Goal: Information Seeking & Learning: Learn about a topic

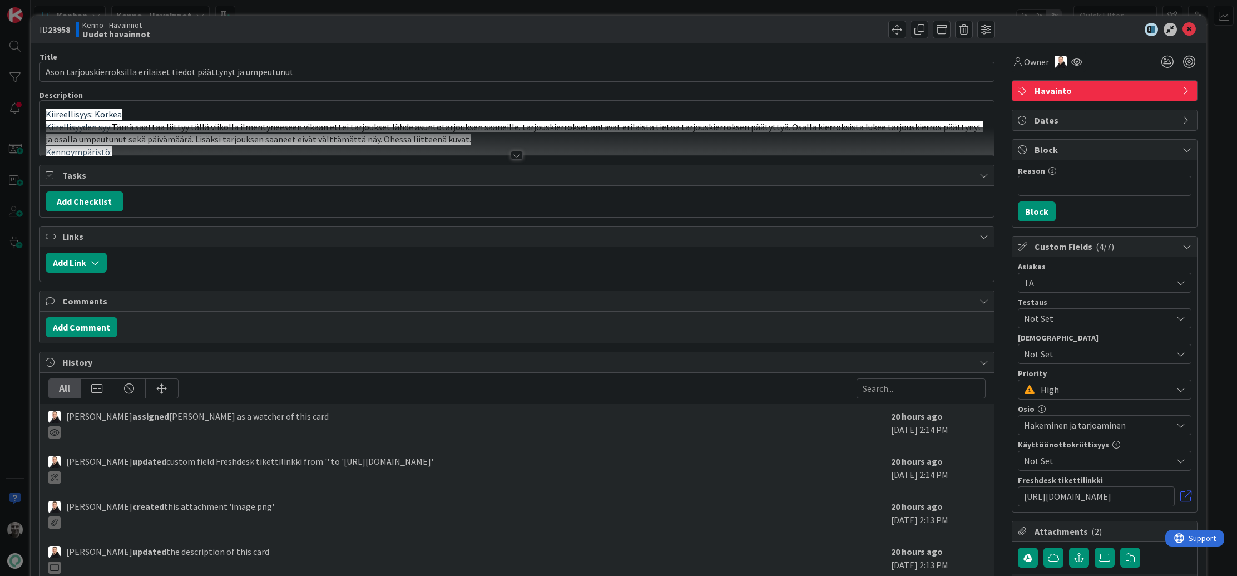
click at [517, 156] on div at bounding box center [517, 155] width 12 height 9
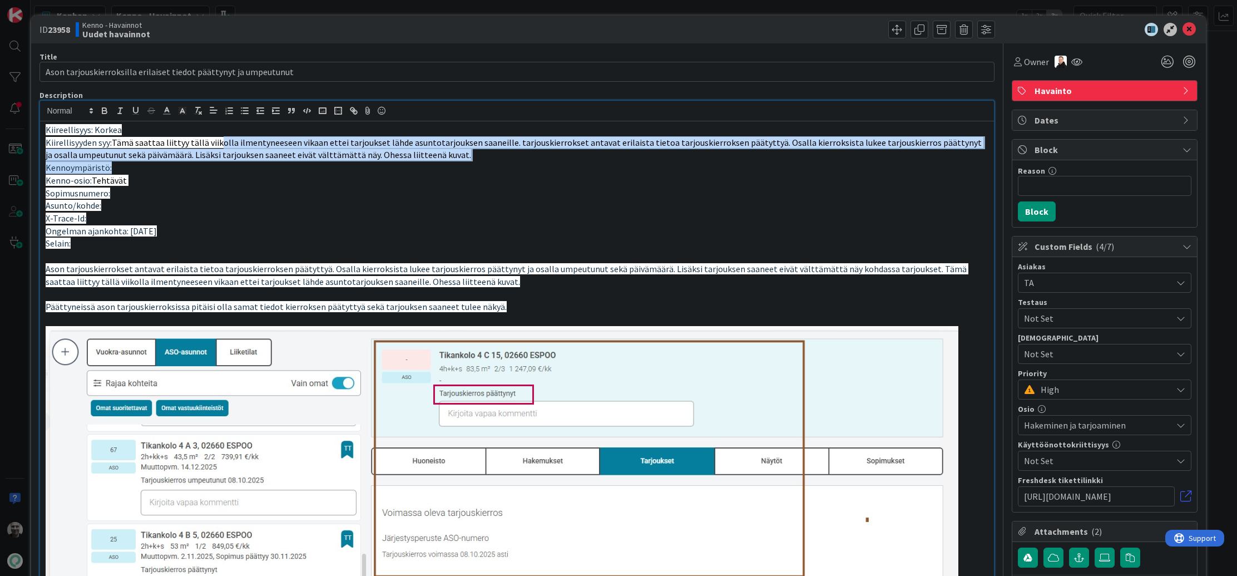
drag, startPoint x: 220, startPoint y: 146, endPoint x: 347, endPoint y: 165, distance: 128.3
click at [347, 165] on p "Kennoympäristö:" at bounding box center [518, 167] width 944 height 13
drag, startPoint x: 417, startPoint y: 144, endPoint x: 582, endPoint y: 155, distance: 165.1
click at [581, 155] on p "Kiirellisyyden syy: Tämä saattaa liittyy tällä viikolla ilmentyneeseen vikaan e…" at bounding box center [518, 148] width 944 height 25
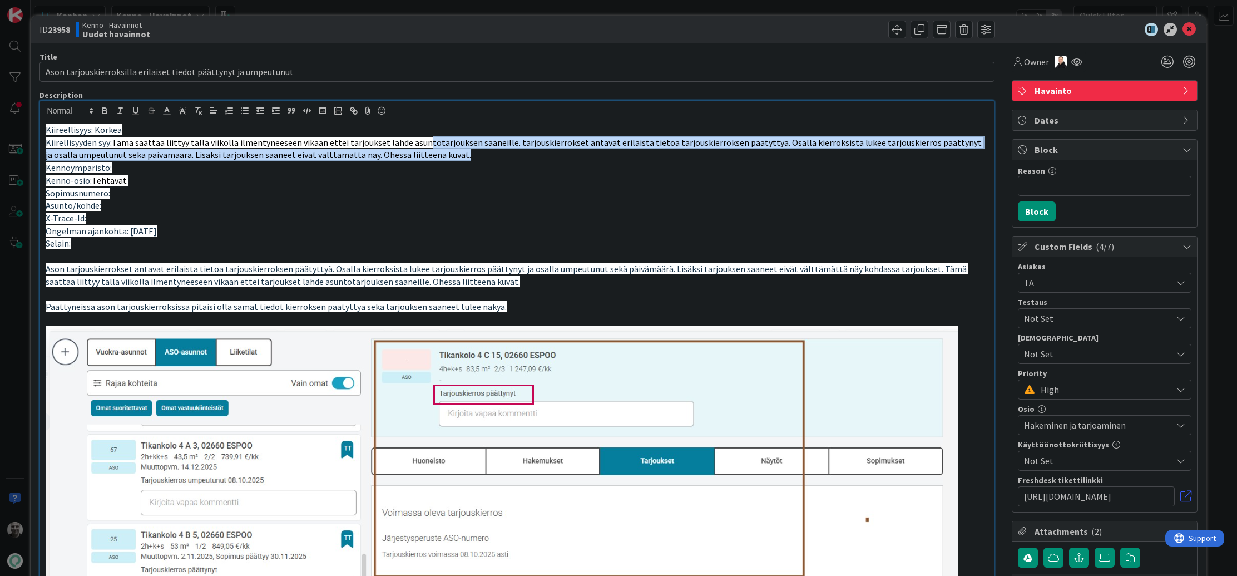
click at [582, 155] on p "Kiirellisyyden syy: Tämä saattaa liittyy tällä viikolla ilmentyneeseen vikaan e…" at bounding box center [518, 148] width 944 height 25
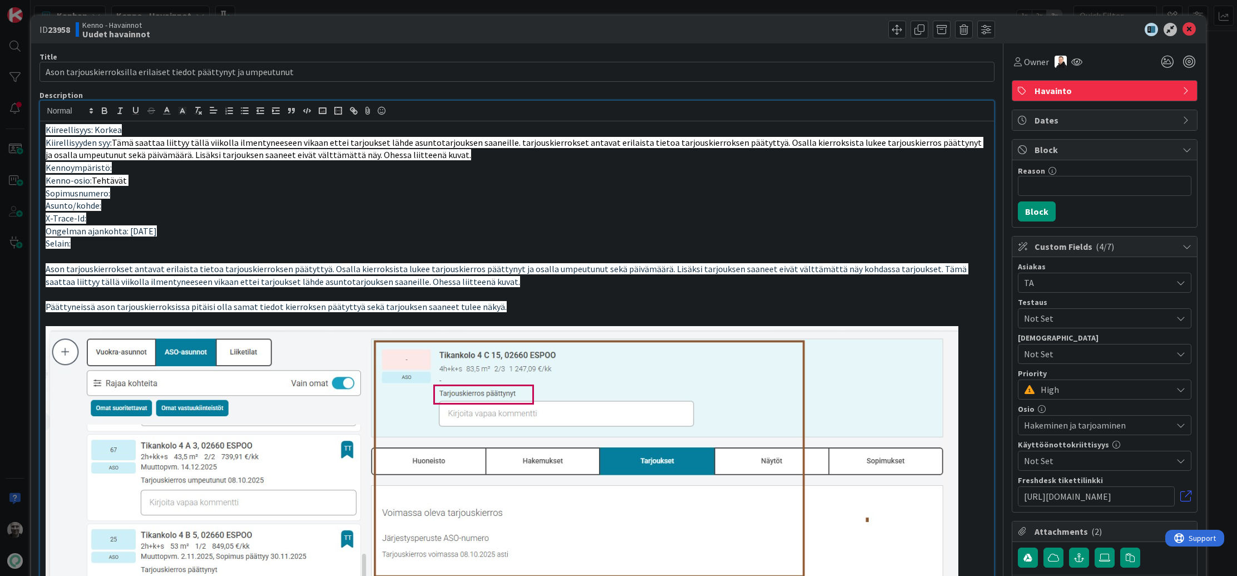
drag, startPoint x: 615, startPoint y: 140, endPoint x: 660, endPoint y: 158, distance: 48.7
click at [660, 158] on p "Kiirellisyyden syy: Tämä saattaa liittyy tällä viikolla ilmentyneeseen vikaan e…" at bounding box center [518, 148] width 944 height 25
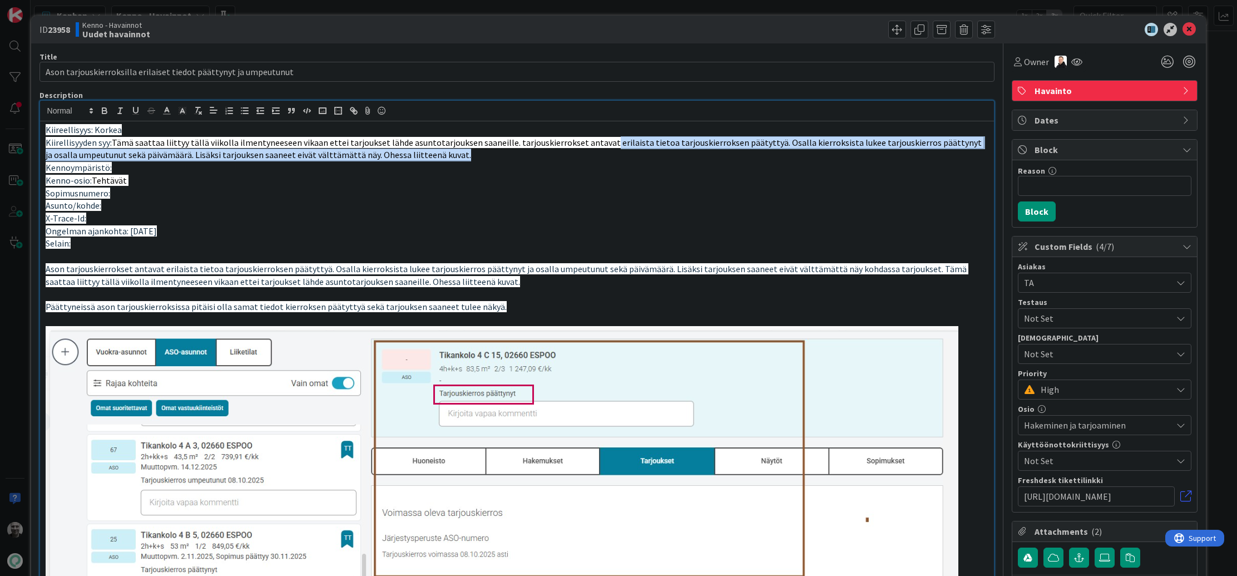
drag, startPoint x: 600, startPoint y: 140, endPoint x: 710, endPoint y: 159, distance: 111.7
click at [709, 158] on p "Kiirellisyyden syy: Tämä saattaa liittyy tällä viikolla ilmentyneeseen vikaan e…" at bounding box center [518, 148] width 944 height 25
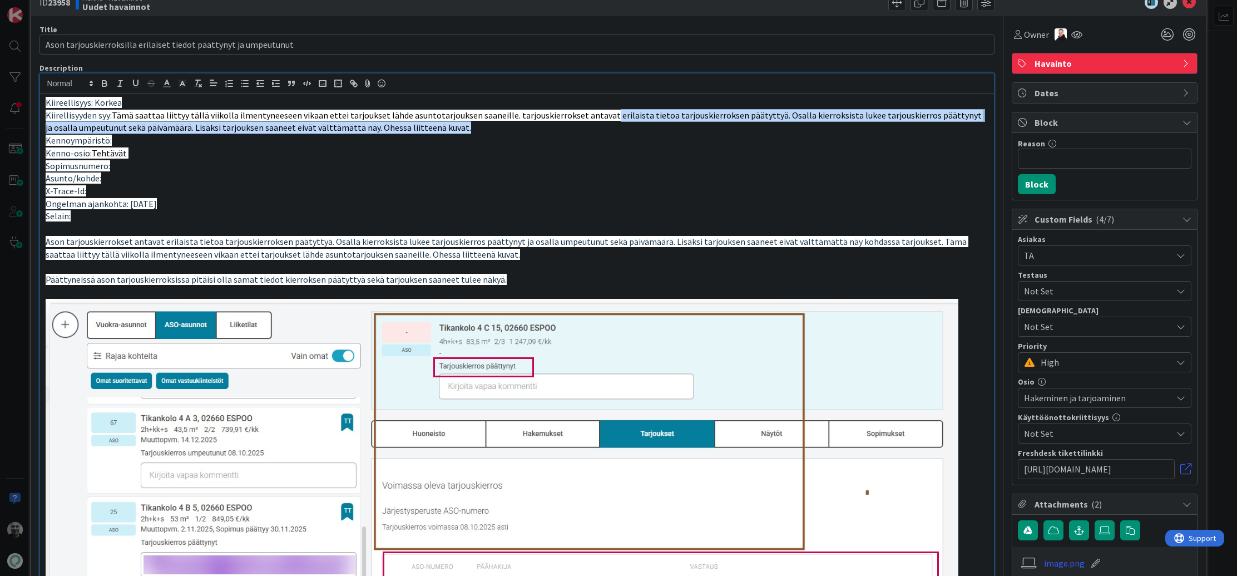
scroll to position [31, 0]
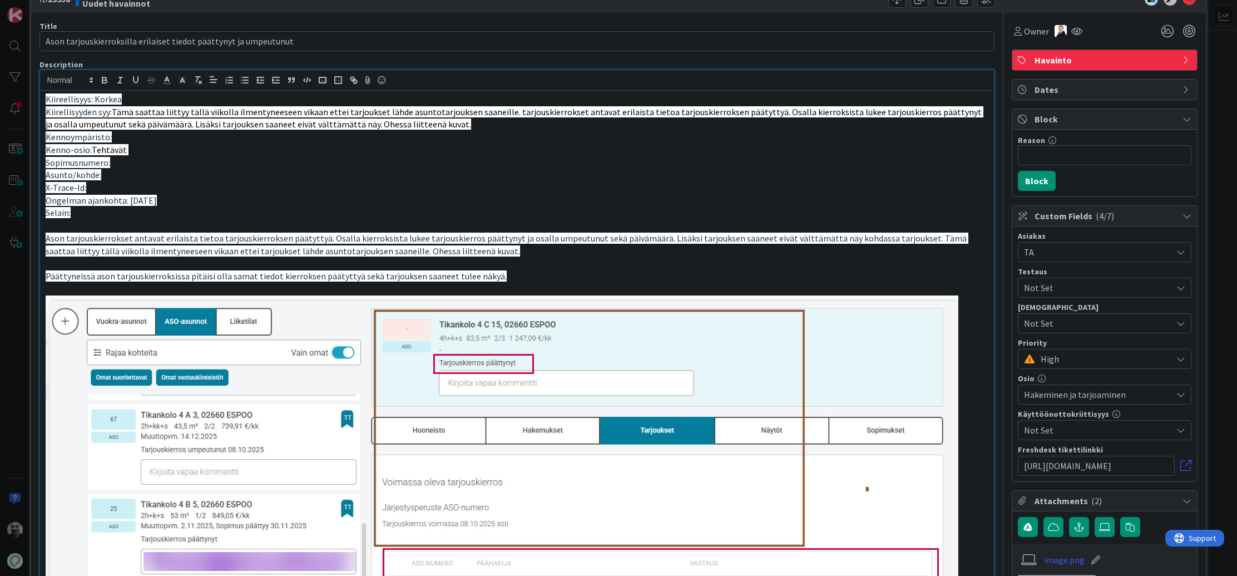
click at [156, 238] on span "Ason tarjouskierrokset antavat erilaista tietoa tarjouskierroksen päätyttyä. Os…" at bounding box center [507, 245] width 923 height 24
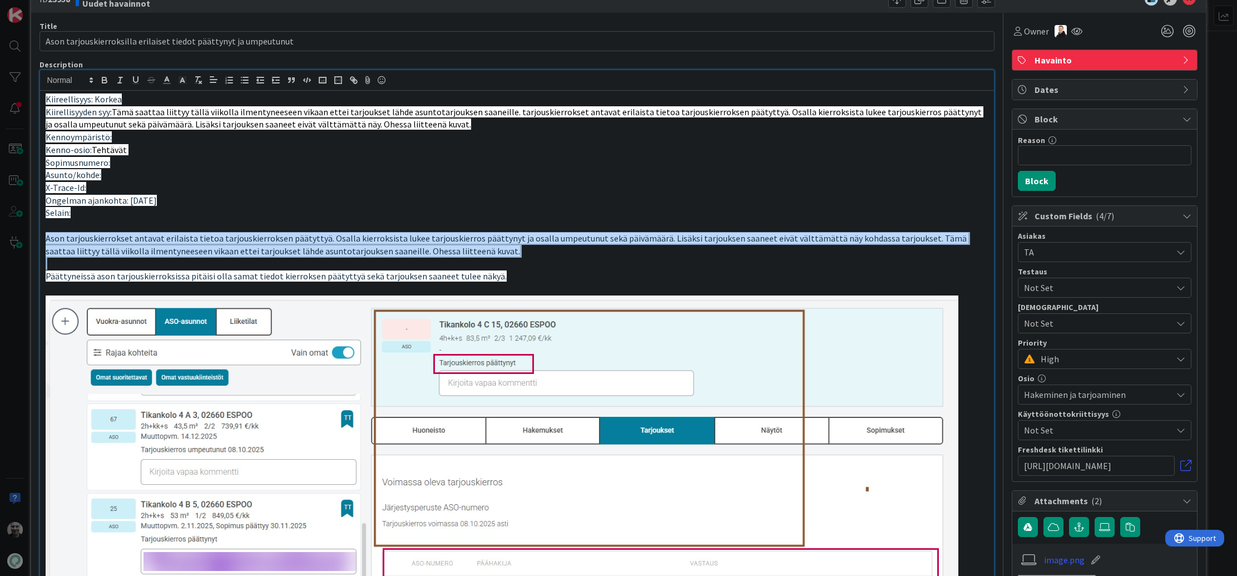
click at [156, 238] on span "Ason tarjouskierrokset antavat erilaista tietoa tarjouskierroksen päätyttyä. Os…" at bounding box center [507, 245] width 923 height 24
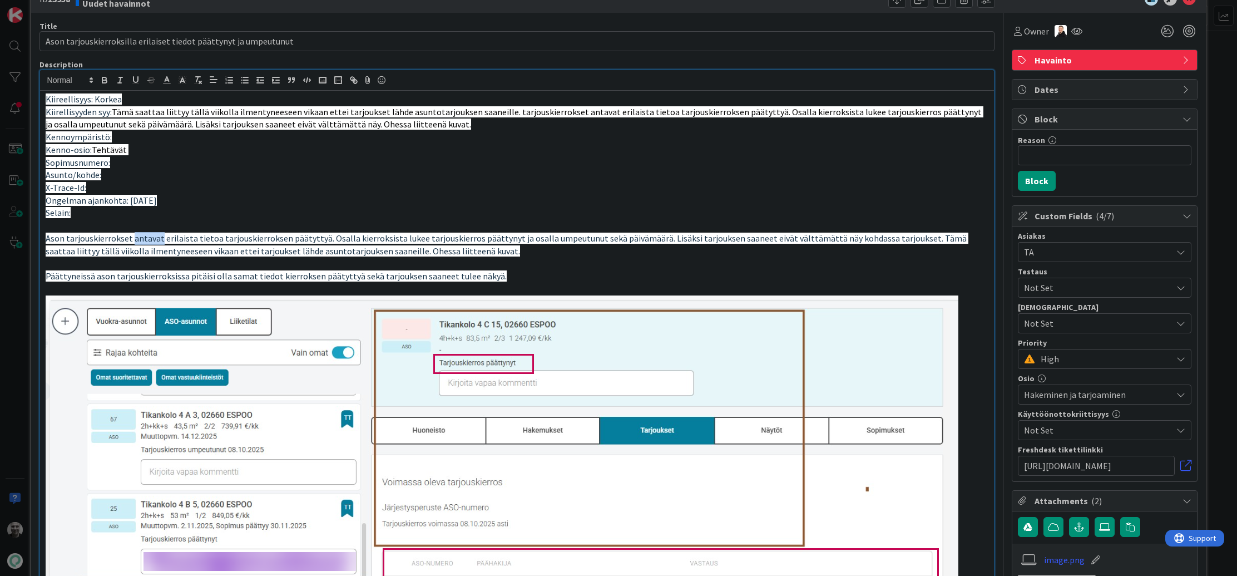
click at [156, 238] on span "Ason tarjouskierrokset antavat erilaista tietoa tarjouskierroksen päätyttyä. Os…" at bounding box center [507, 245] width 923 height 24
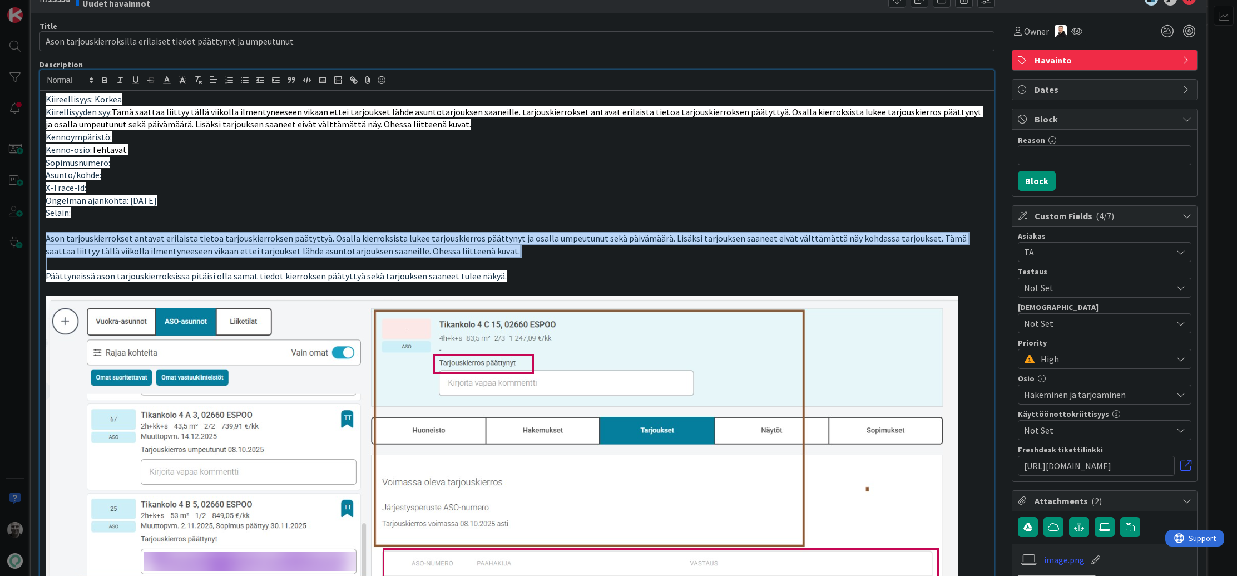
click at [156, 238] on span "Ason tarjouskierrokset antavat erilaista tietoa tarjouskierroksen päätyttyä. Os…" at bounding box center [507, 245] width 923 height 24
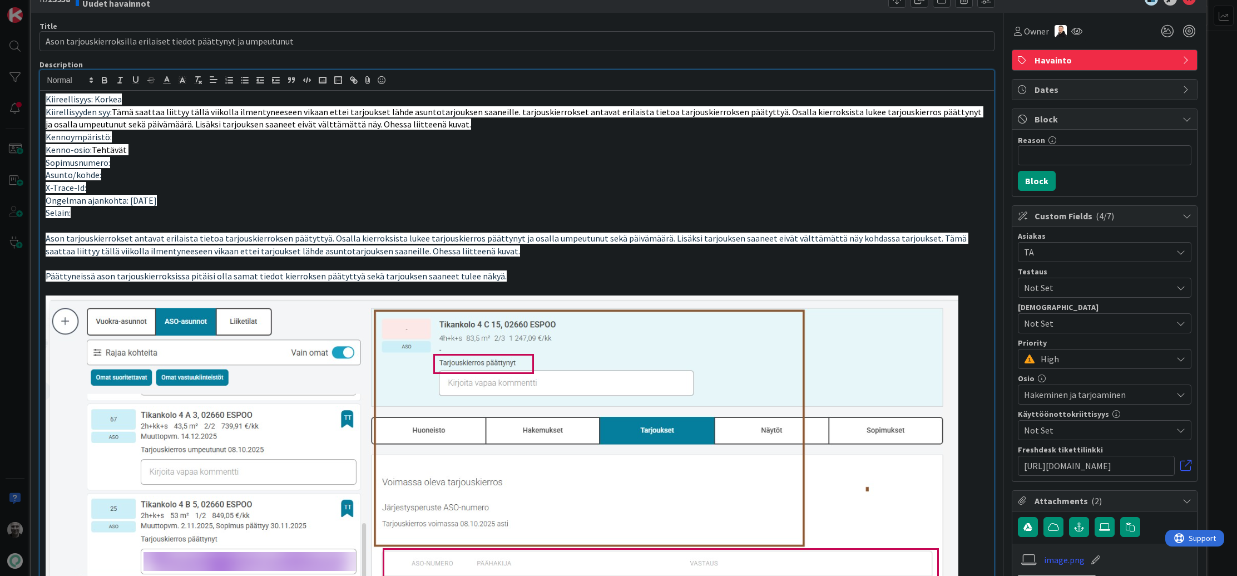
click at [204, 278] on span "Päättyneissä ason tarjouskierroksissa pitäisi olla samat tiedot kierroksen päät…" at bounding box center [276, 275] width 461 height 11
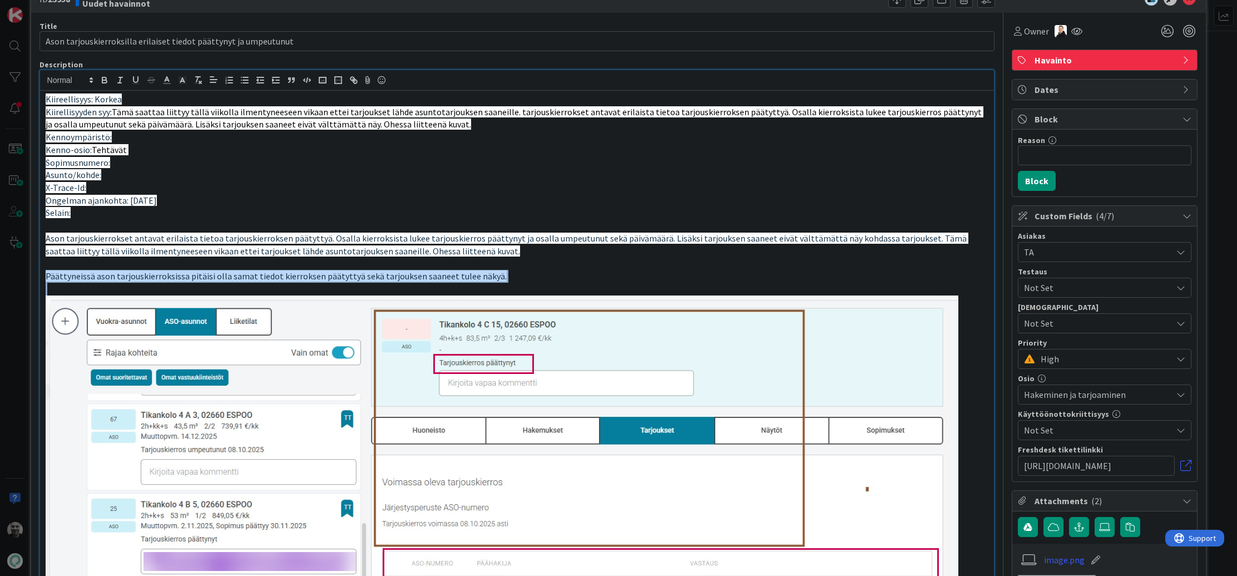
click at [204, 278] on span "Päättyneissä ason tarjouskierroksissa pitäisi olla samat tiedot kierroksen päät…" at bounding box center [276, 275] width 461 height 11
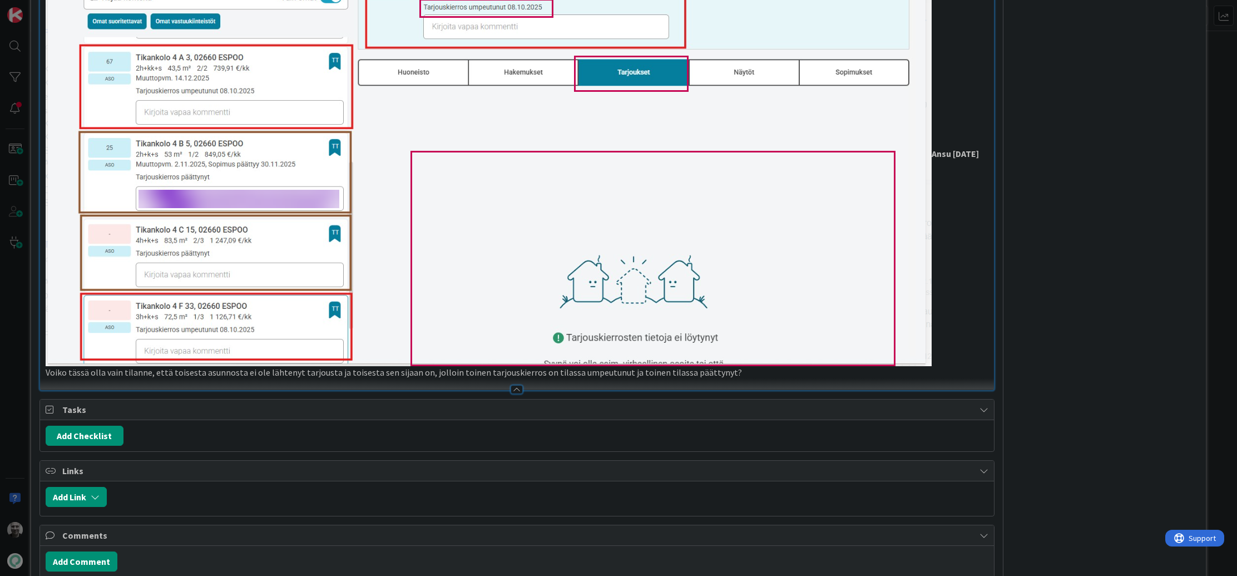
scroll to position [823, 0]
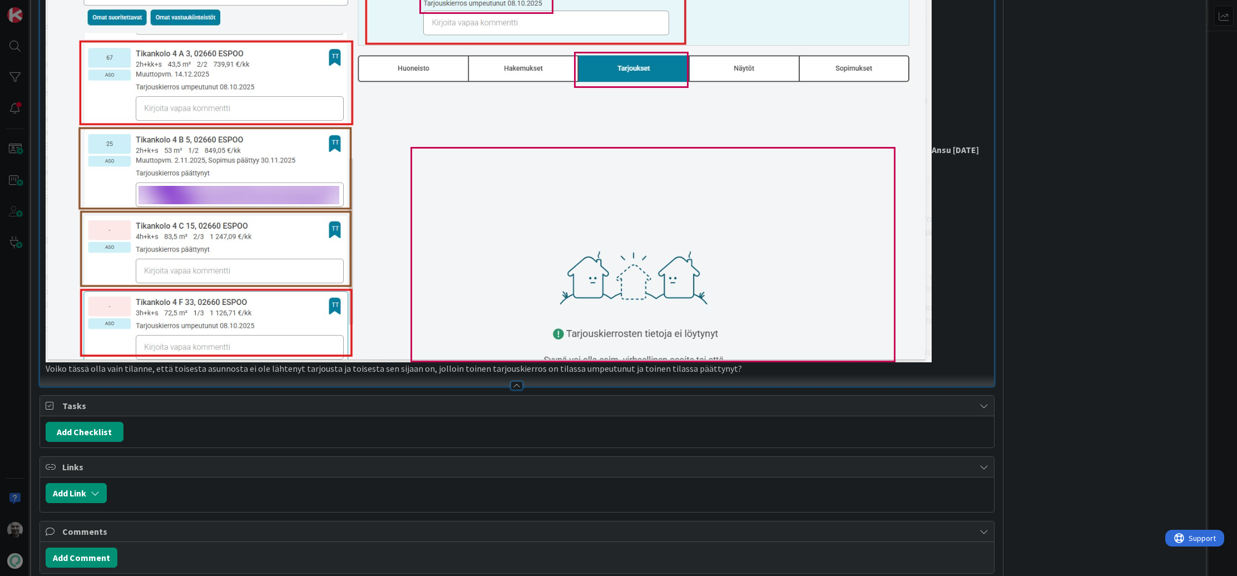
click at [173, 375] on p "Voiko tässä olla vain tilanne, että toisesta asunnosta ei ole lähtenyt tarjoust…" at bounding box center [518, 368] width 944 height 13
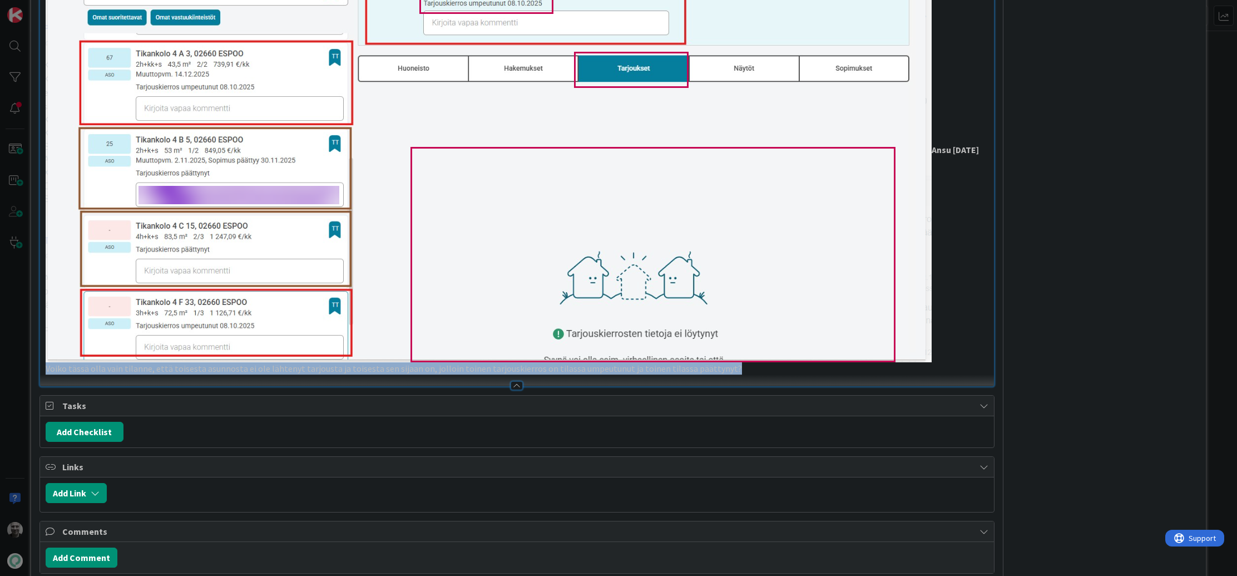
click at [173, 375] on p "Voiko tässä olla vain tilanne, että toisesta asunnosta ei ole lähtenyt tarjoust…" at bounding box center [518, 368] width 944 height 13
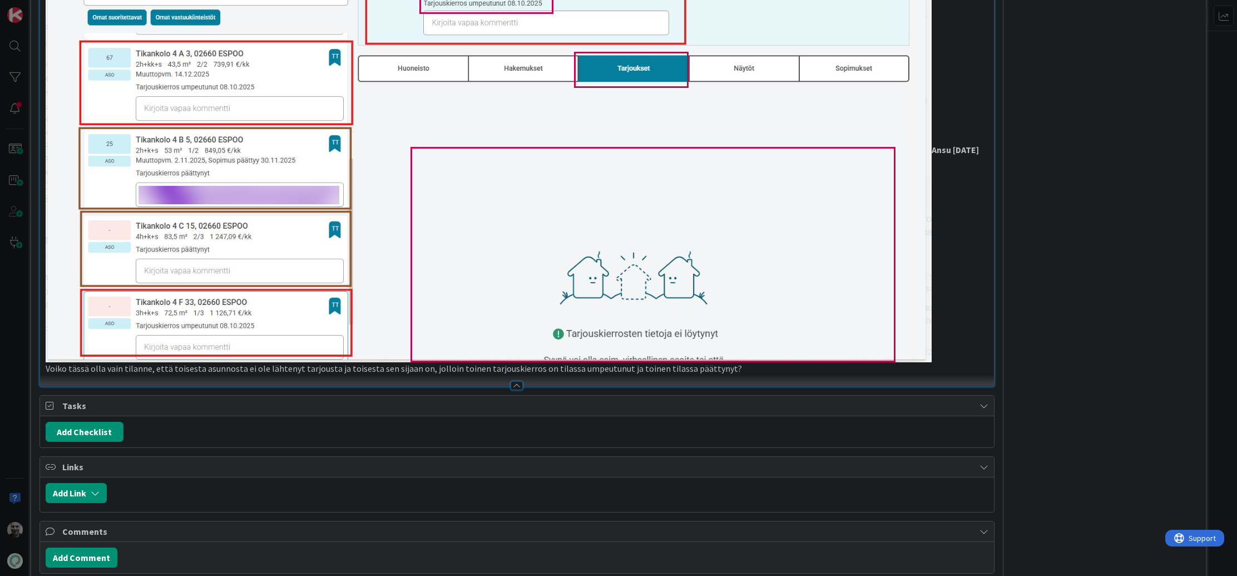
click at [173, 375] on p "Voiko tässä olla vain tilanne, että toisesta asunnosta ei ole lähtenyt tarjoust…" at bounding box center [518, 368] width 944 height 13
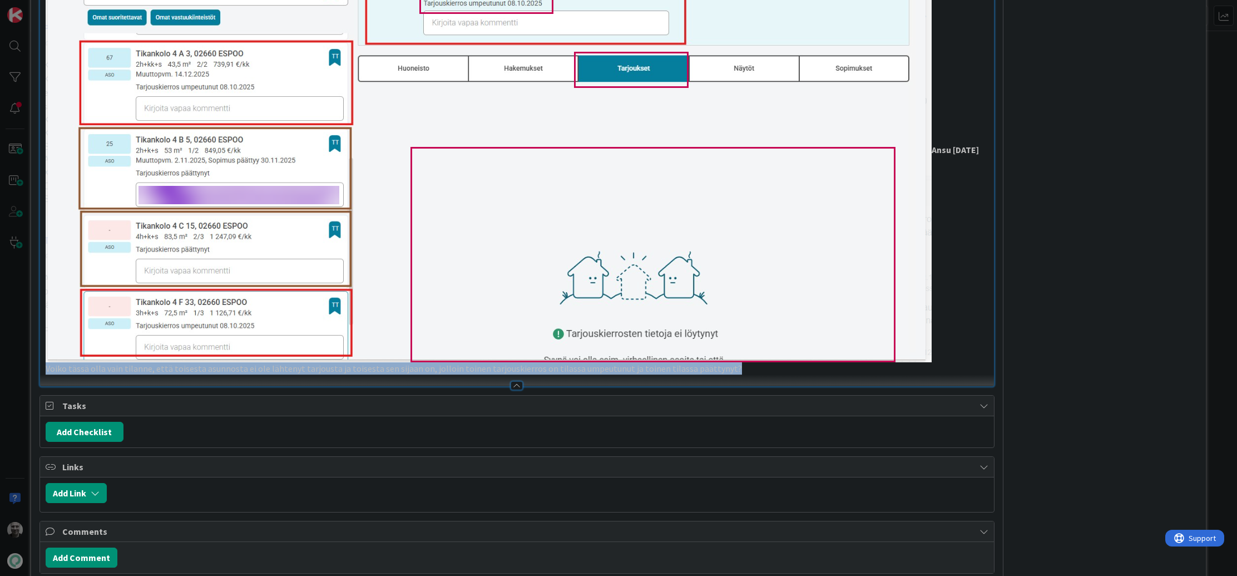
click at [173, 375] on p "Voiko tässä olla vain tilanne, että toisesta asunnosta ei ole lähtenyt tarjoust…" at bounding box center [518, 368] width 944 height 13
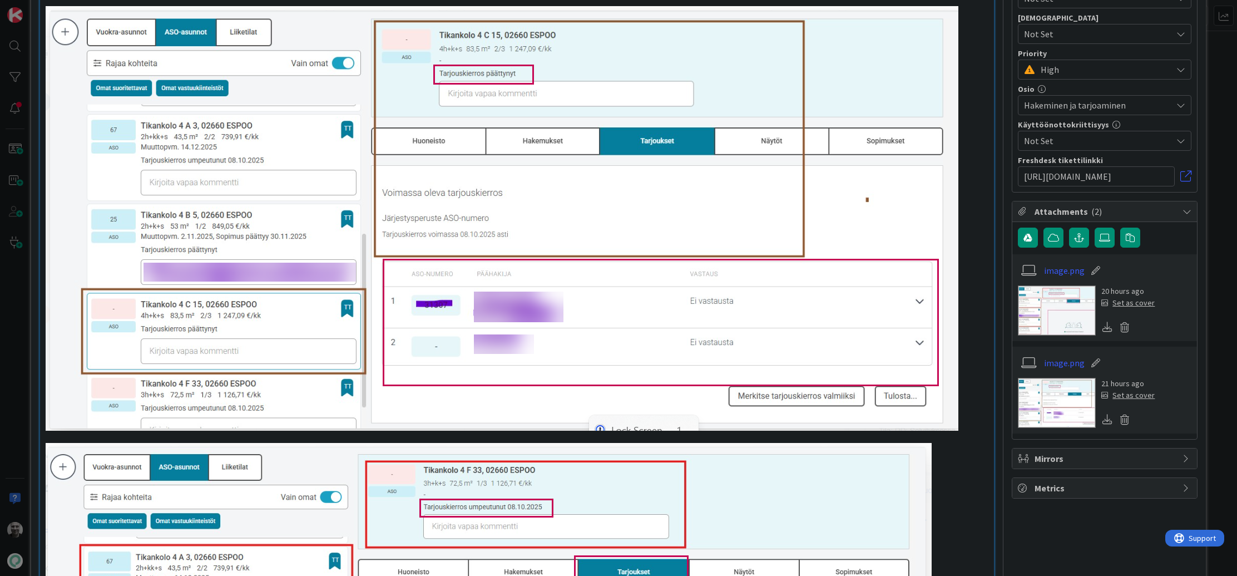
scroll to position [0, 0]
